Goal: Check status: Check status

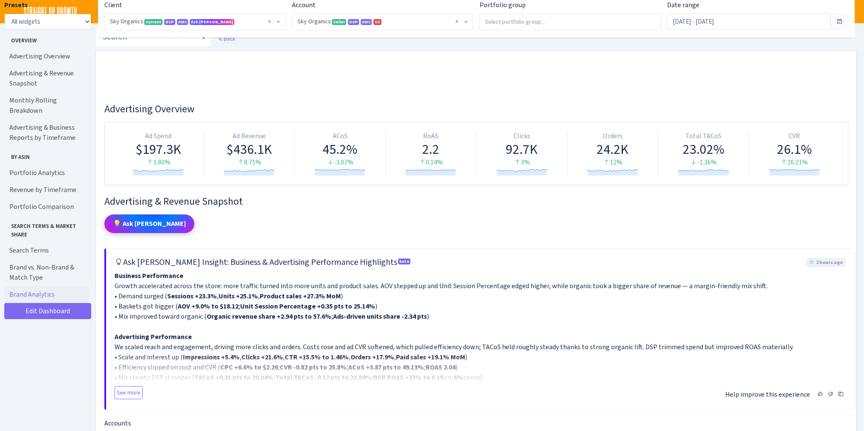
select select "[CREDIT_CARD_NUMBER]"
select select "month"
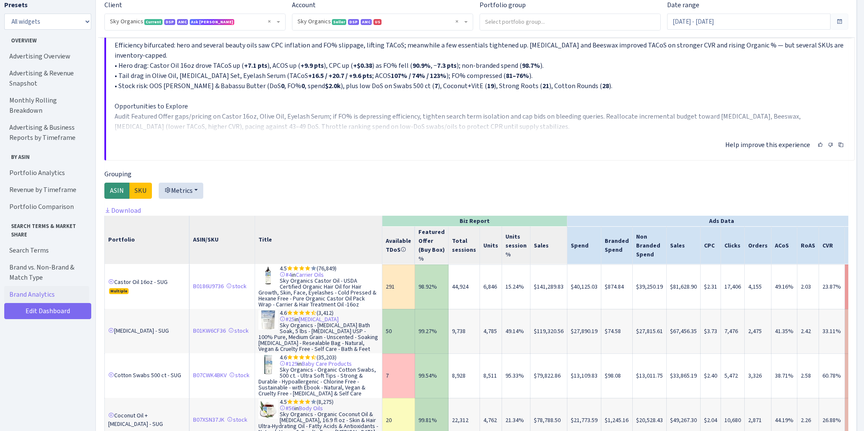
scroll to position [490, 193]
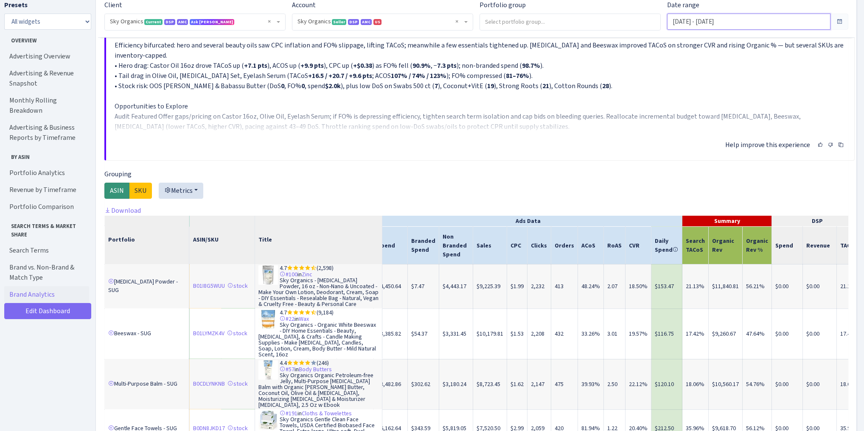
click at [715, 24] on input "[DATE] - [DATE]" at bounding box center [748, 22] width 163 height 16
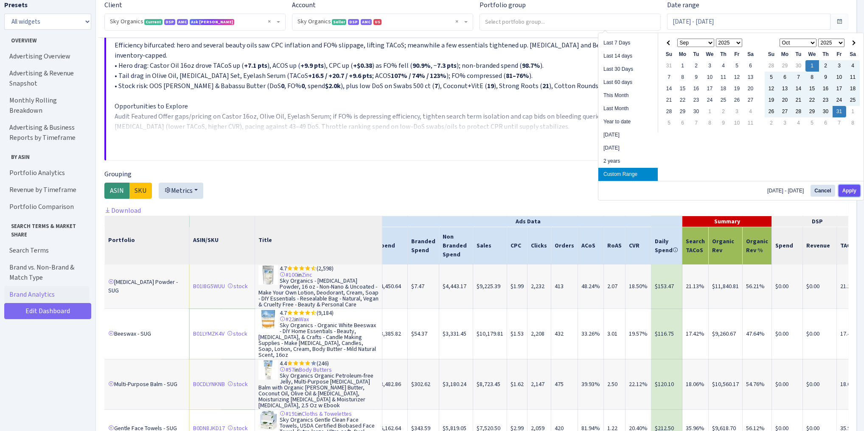
click at [847, 190] on button "Apply" at bounding box center [849, 191] width 22 height 12
type input "[DATE] - [DATE]"
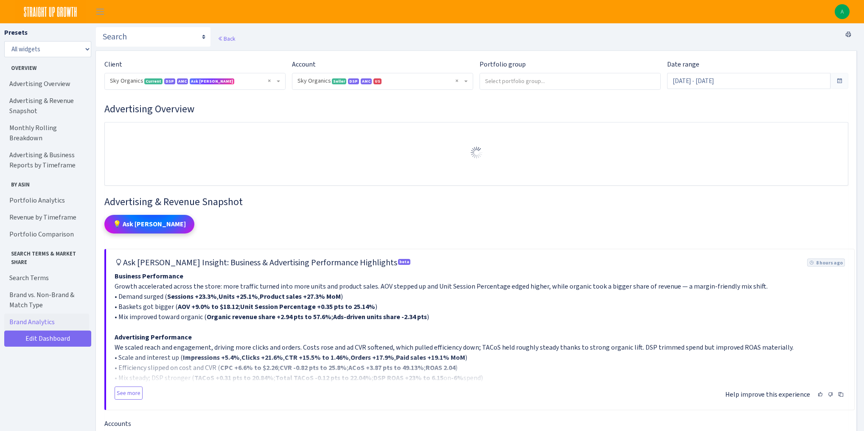
select select "[CREDIT_CARD_NUMBER]"
